Goal: Information Seeking & Learning: Find specific fact

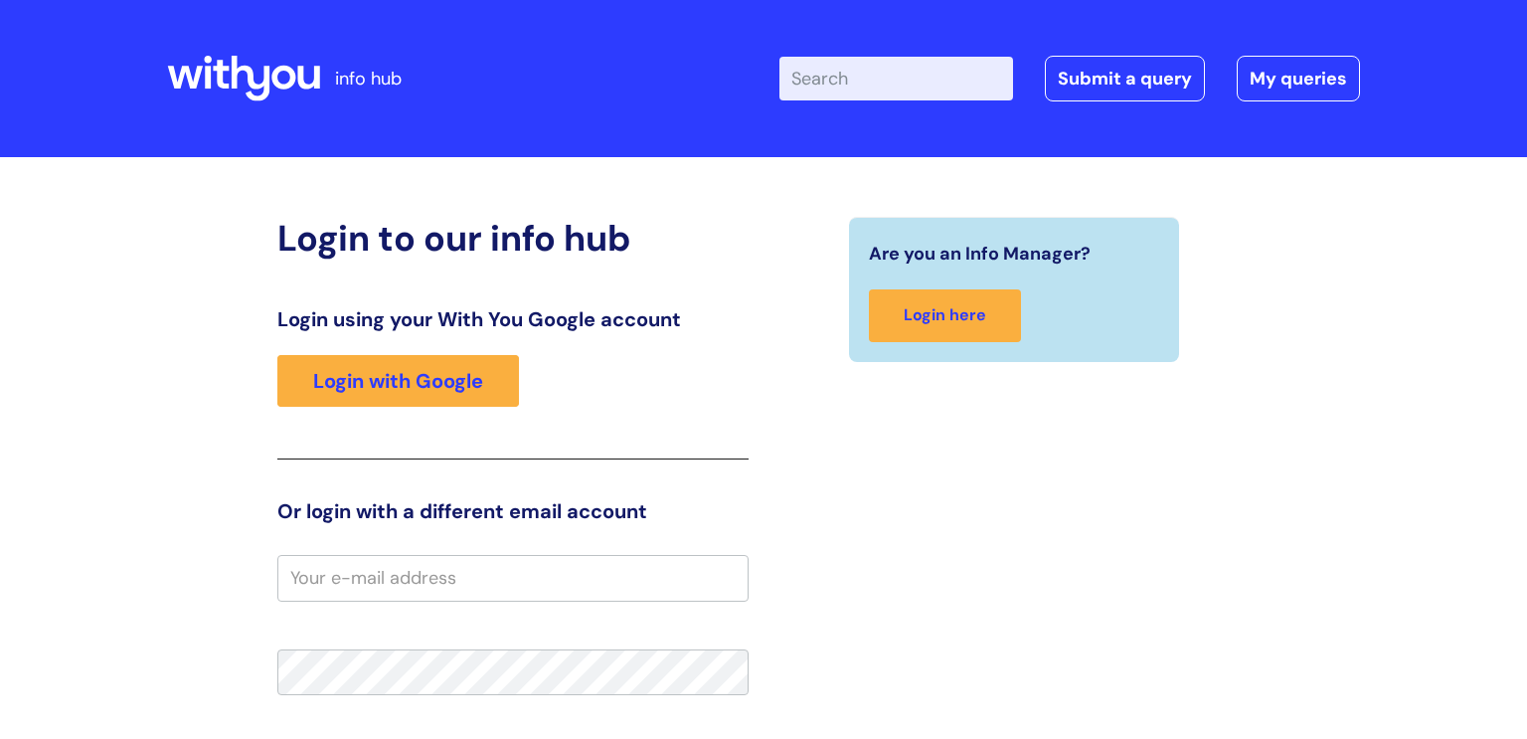
click at [947, 67] on input "Enter your search term here..." at bounding box center [896, 79] width 234 height 44
click at [917, 78] on input "jobs" at bounding box center [896, 79] width 234 height 44
type input "j"
type input "jobs"
click button "Search" at bounding box center [0, 0] width 0 height 0
